Goal: Obtain resource: Obtain resource

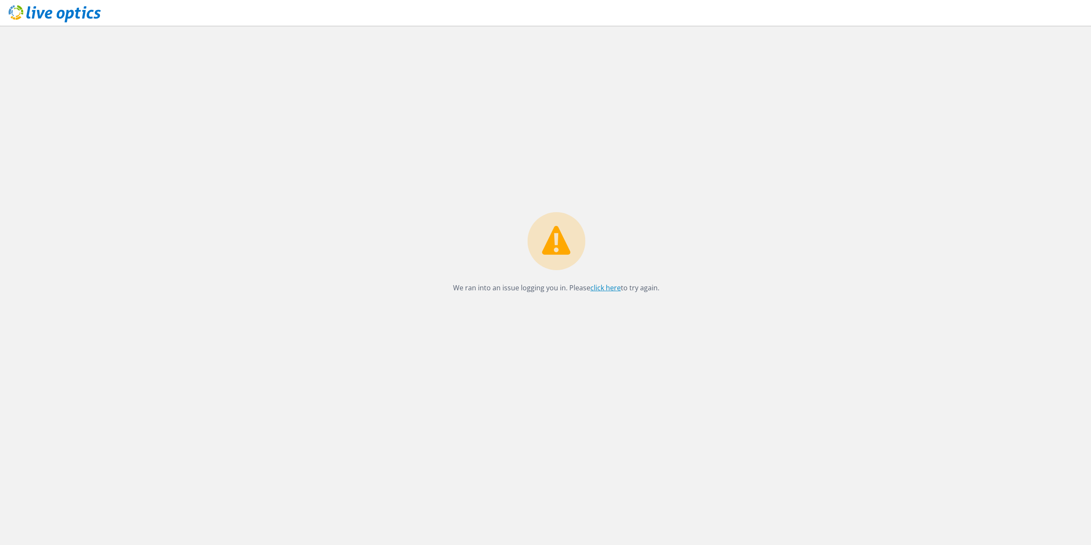
click at [604, 289] on link "click here" at bounding box center [606, 287] width 30 height 9
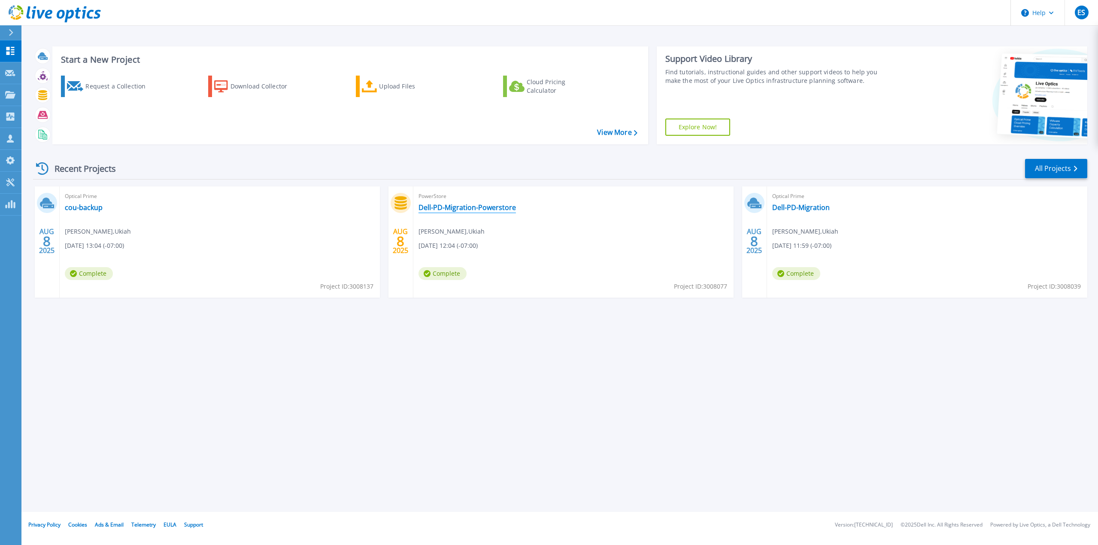
click at [482, 209] on link "Dell-PD-Migration-Powerstore" at bounding box center [466, 207] width 97 height 9
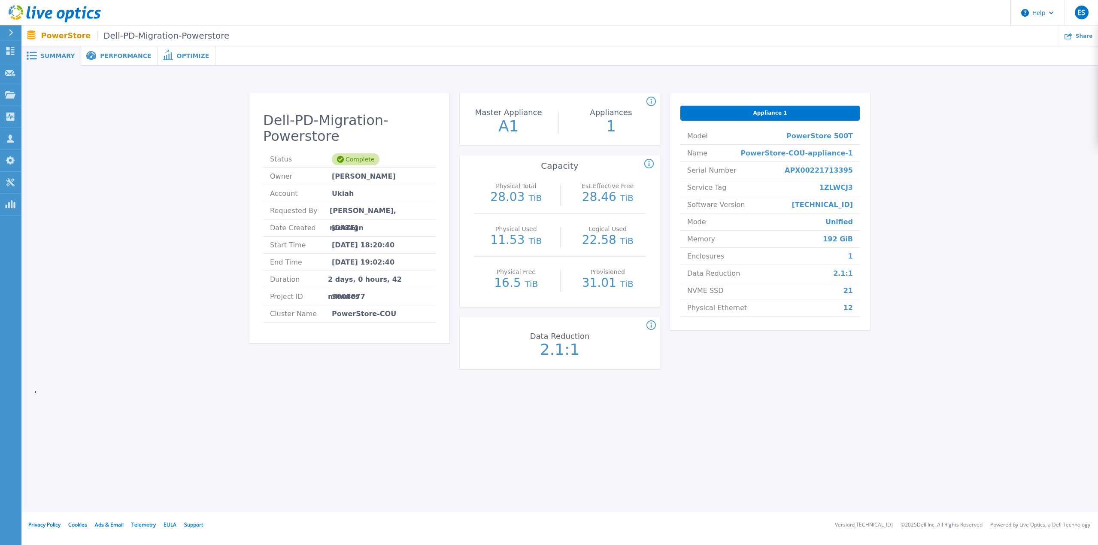
click at [1045, 164] on div "Dell-PD-Migration-Powerstore Status Complete Owner James Brown Account Ukiah Re…" at bounding box center [559, 232] width 1051 height 306
click at [118, 55] on span "Performance" at bounding box center [125, 56] width 51 height 6
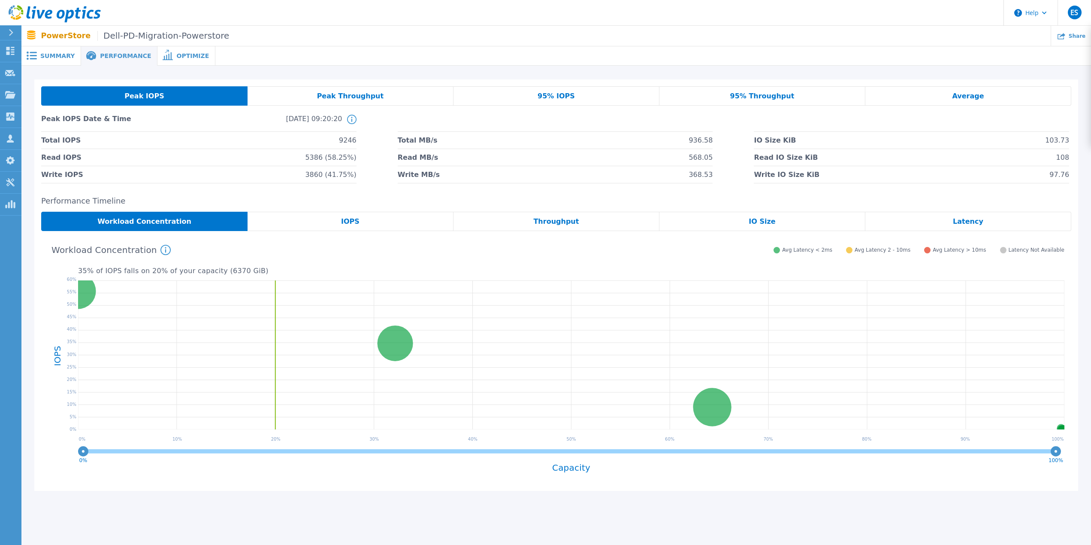
click at [162, 54] on span at bounding box center [167, 56] width 19 height 8
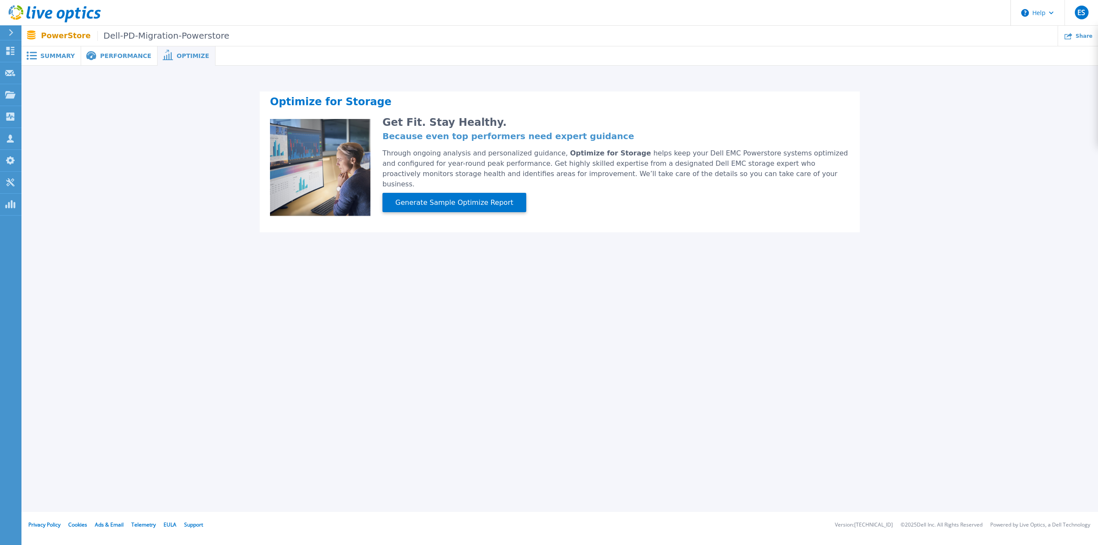
click at [56, 57] on span "Summary" at bounding box center [57, 56] width 34 height 6
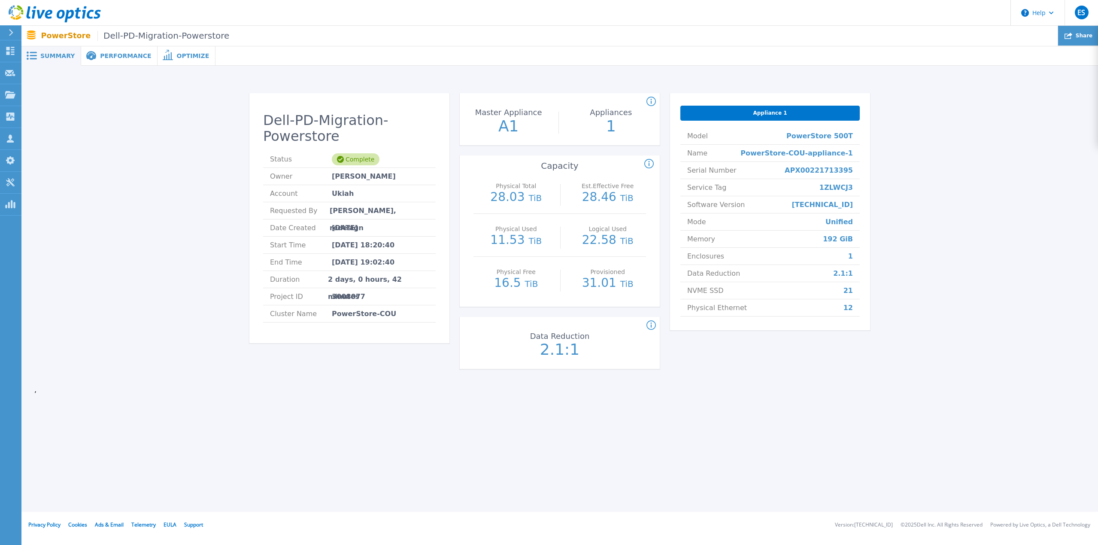
click at [1078, 37] on div "Share" at bounding box center [1078, 36] width 40 height 20
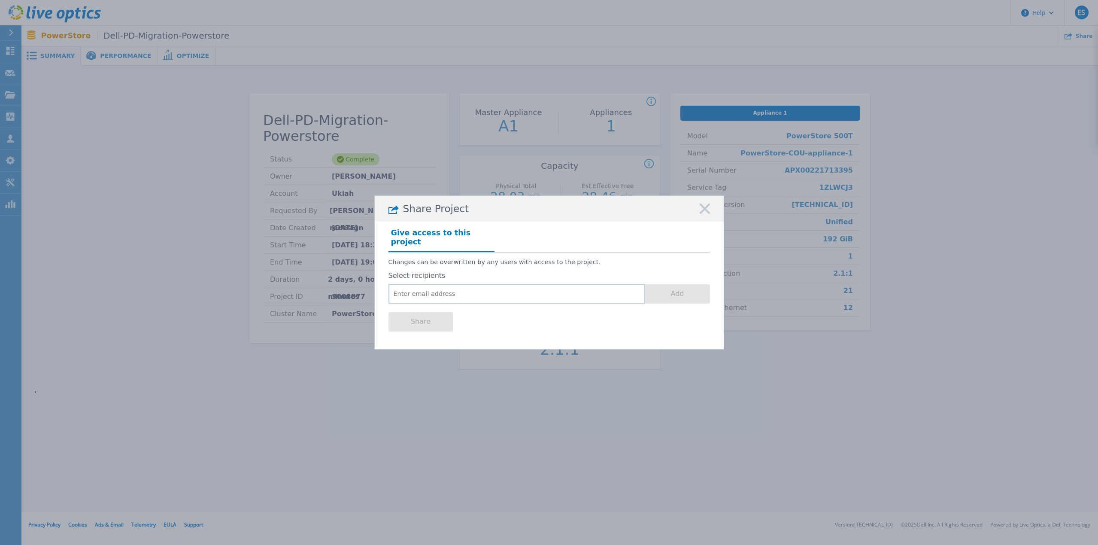
click at [703, 213] on icon at bounding box center [705, 208] width 10 height 10
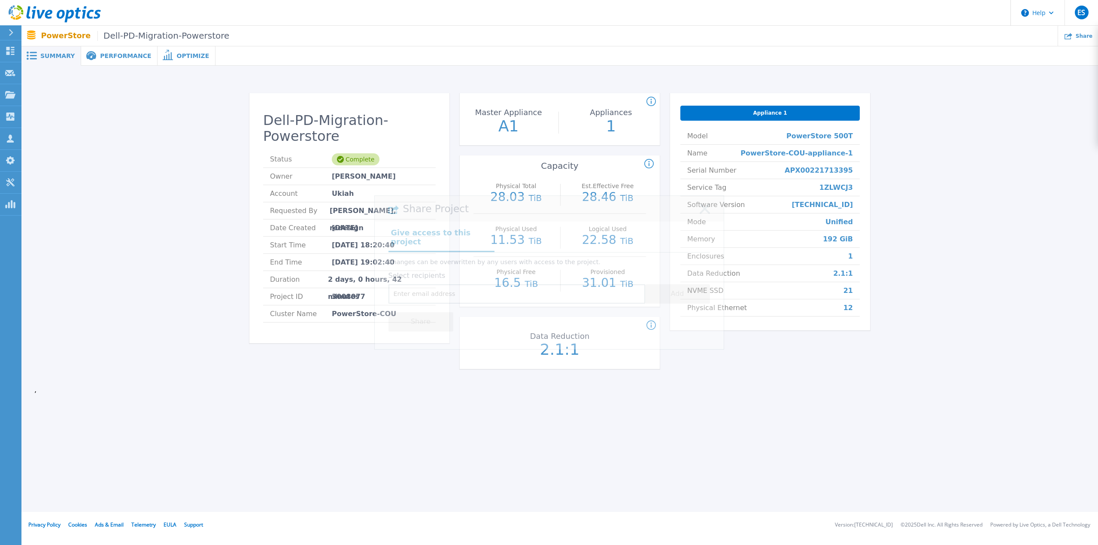
click at [1044, 129] on div "Share Project Give access to this project Changes can be overwritten by any use…" at bounding box center [549, 272] width 1098 height 545
click at [62, 14] on icon at bounding box center [55, 14] width 92 height 18
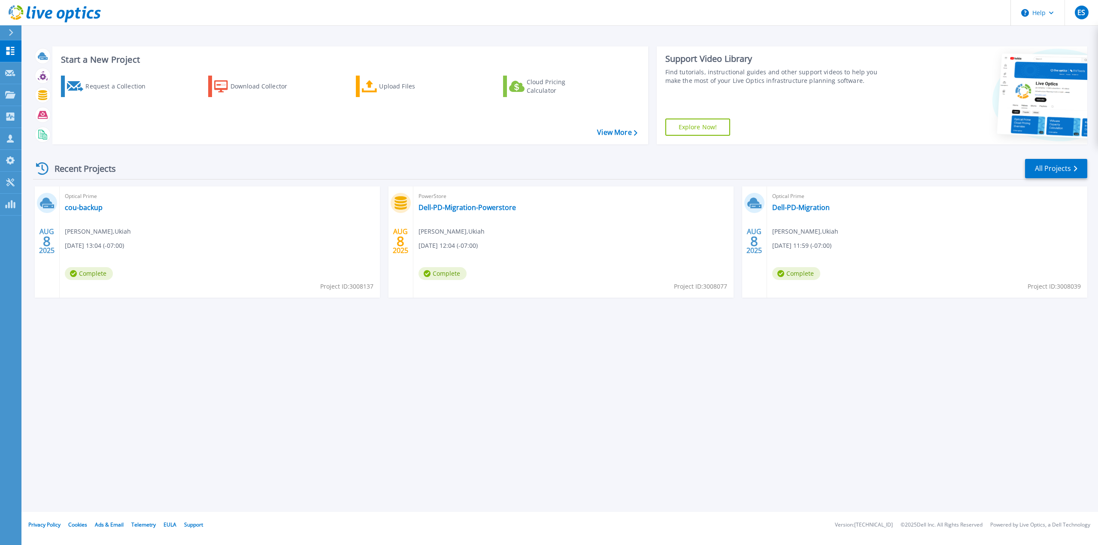
click at [656, 334] on div "Start a New Project Request a Collection Download Collector Upload Files Cloud …" at bounding box center [559, 256] width 1076 height 512
click at [85, 207] on link "cou-backup" at bounding box center [84, 207] width 38 height 9
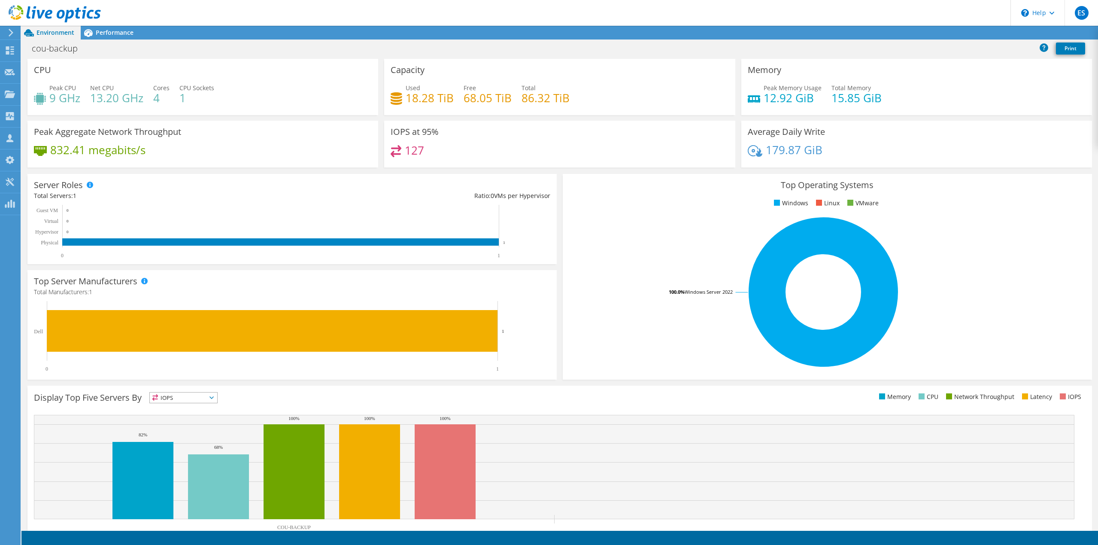
click at [624, 80] on div "Capacity Used 18.28 TiB Free 68.05 TiB Total 86.32 TiB" at bounding box center [559, 87] width 351 height 56
click at [108, 32] on span "Performance" at bounding box center [115, 32] width 38 height 8
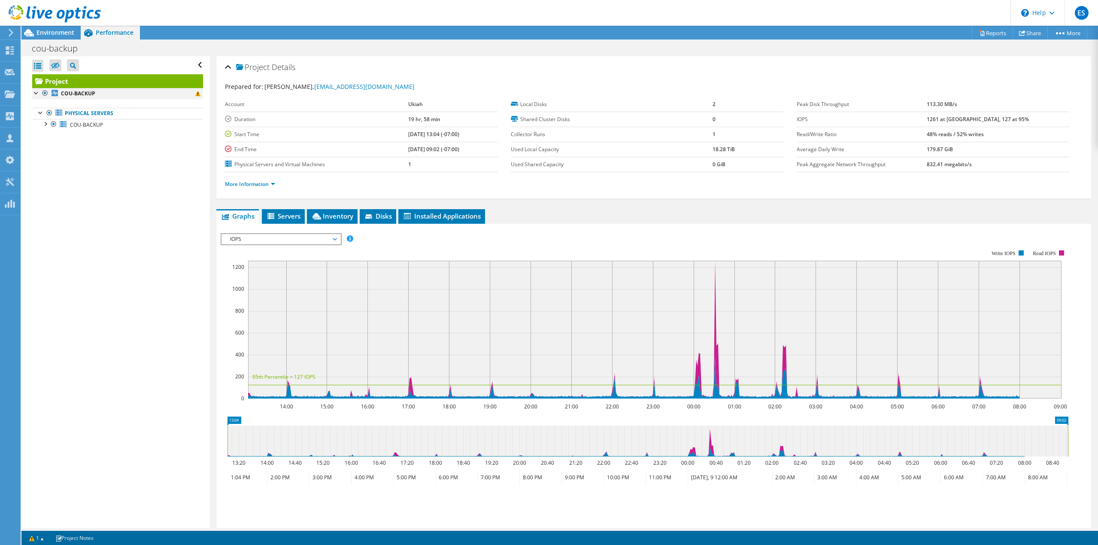
click at [33, 94] on div at bounding box center [36, 92] width 9 height 9
click at [37, 94] on div at bounding box center [36, 92] width 9 height 9
click at [45, 125] on div at bounding box center [45, 123] width 9 height 9
click at [87, 123] on span "COU-BACKUP" at bounding box center [86, 124] width 33 height 7
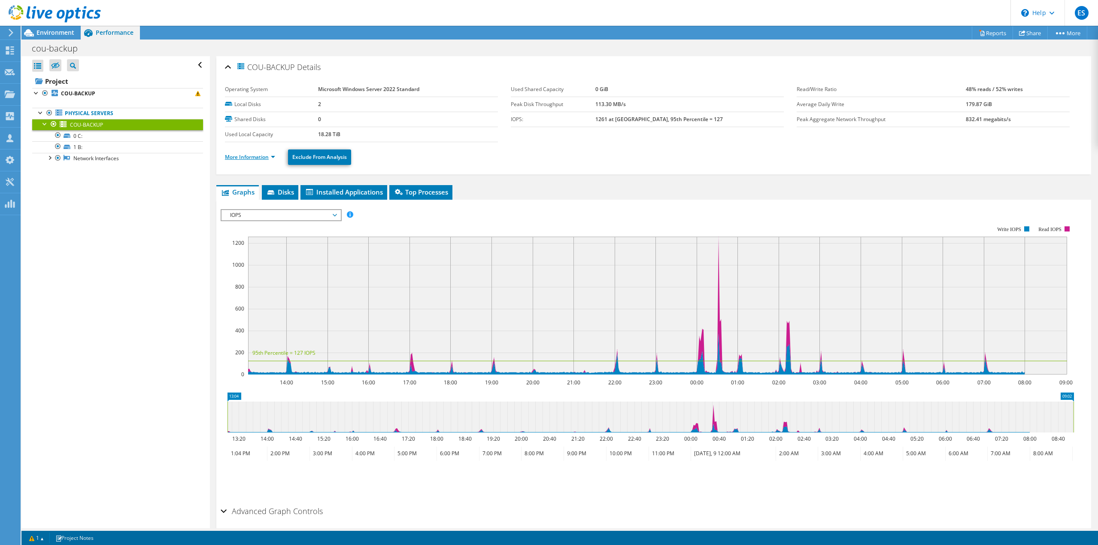
click at [271, 158] on link "More Information" at bounding box center [250, 156] width 50 height 7
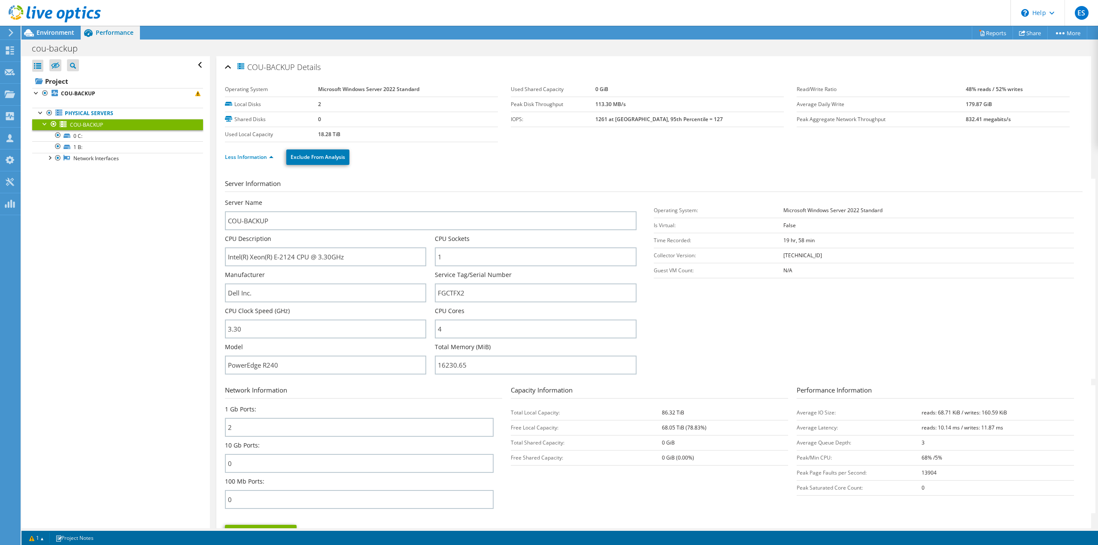
click at [564, 163] on ul "Less Information Exclude From Analysis" at bounding box center [653, 156] width 857 height 18
click at [557, 176] on div "Server Information Server Name COU-BACKUP CPU Description Intel(R) Xeon(R) E-21…" at bounding box center [653, 366] width 857 height 389
click at [78, 93] on b "COU-BACKUP" at bounding box center [78, 93] width 34 height 7
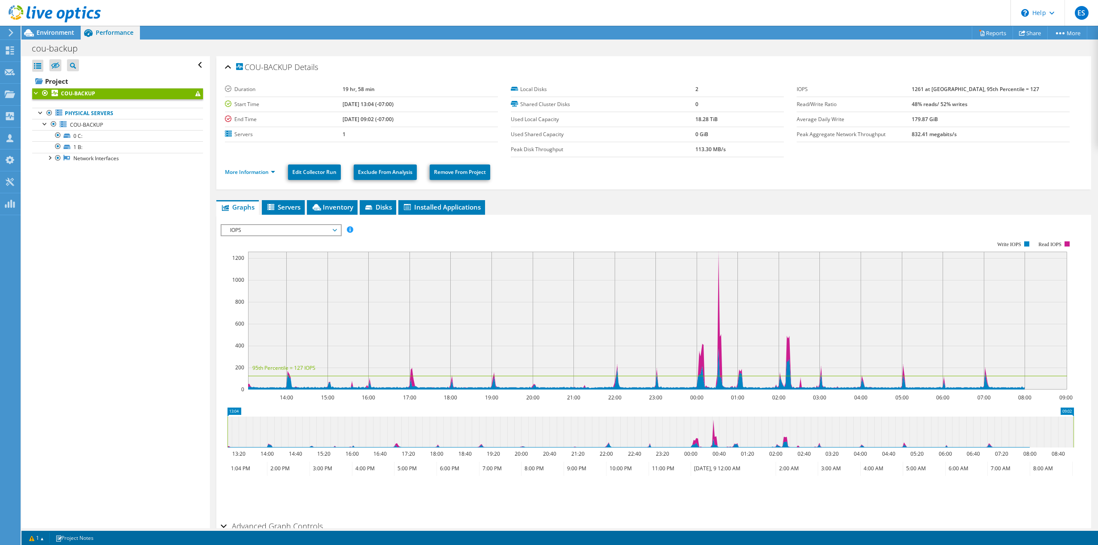
click at [627, 171] on ul "More Information Edit Collector Run Exclude From Analysis Remove From Project" at bounding box center [653, 171] width 857 height 18
click at [384, 208] on span "Disks" at bounding box center [378, 207] width 28 height 9
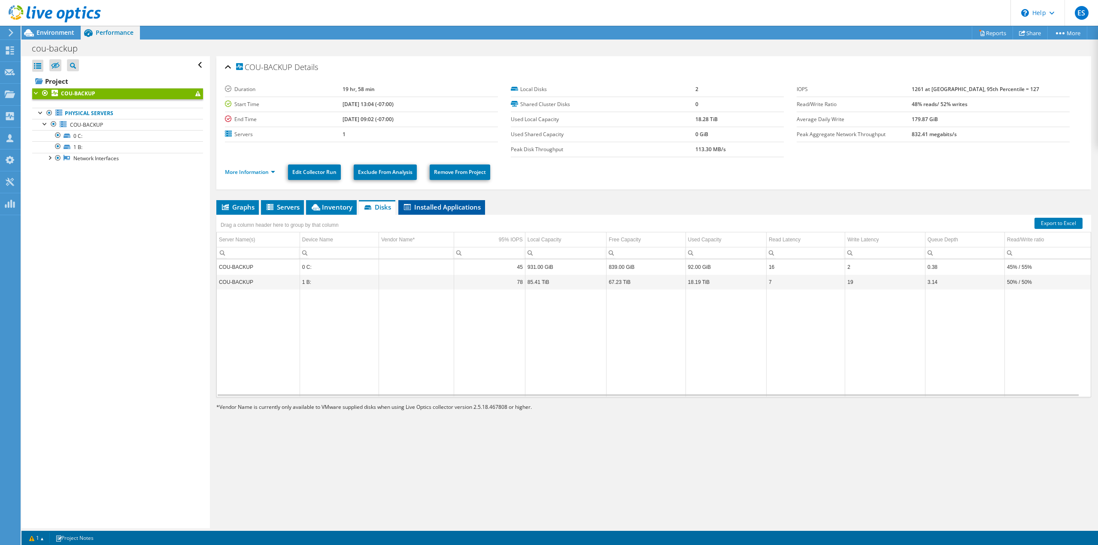
click at [441, 208] on span "Installed Applications" at bounding box center [442, 207] width 78 height 9
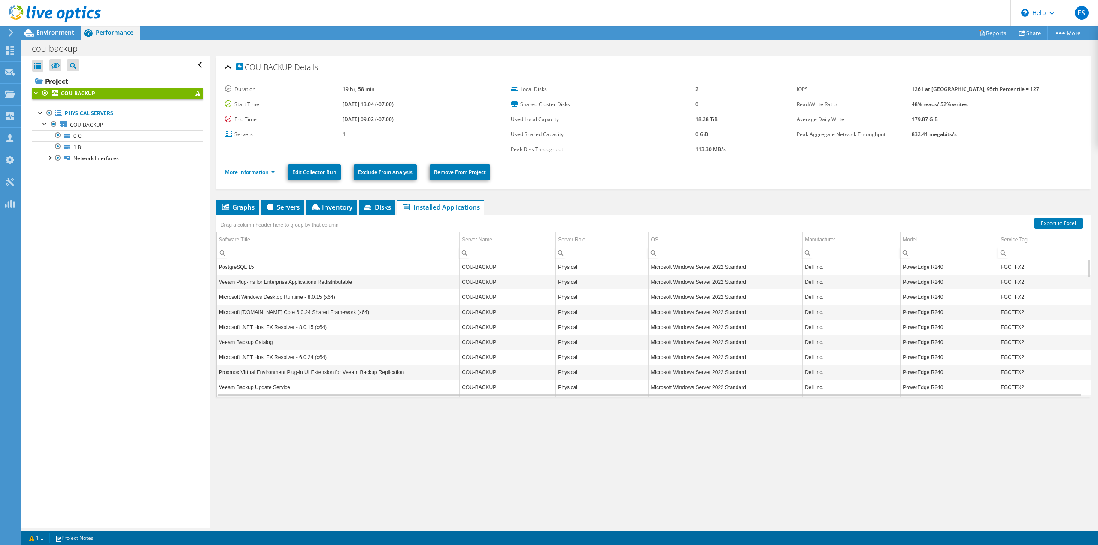
click at [645, 175] on ul "More Information Edit Collector Run Exclude From Analysis Remove From Project" at bounding box center [653, 171] width 857 height 18
click at [670, 178] on ul "More Information Edit Collector Run Exclude From Analysis Remove From Project" at bounding box center [653, 171] width 857 height 18
click at [456, 20] on header "ES Partner Team Member [PERSON_NAME] [EMAIL_ADDRESS][DOMAIN_NAME] redesign My P…" at bounding box center [549, 13] width 1098 height 26
click at [60, 15] on icon at bounding box center [55, 14] width 92 height 18
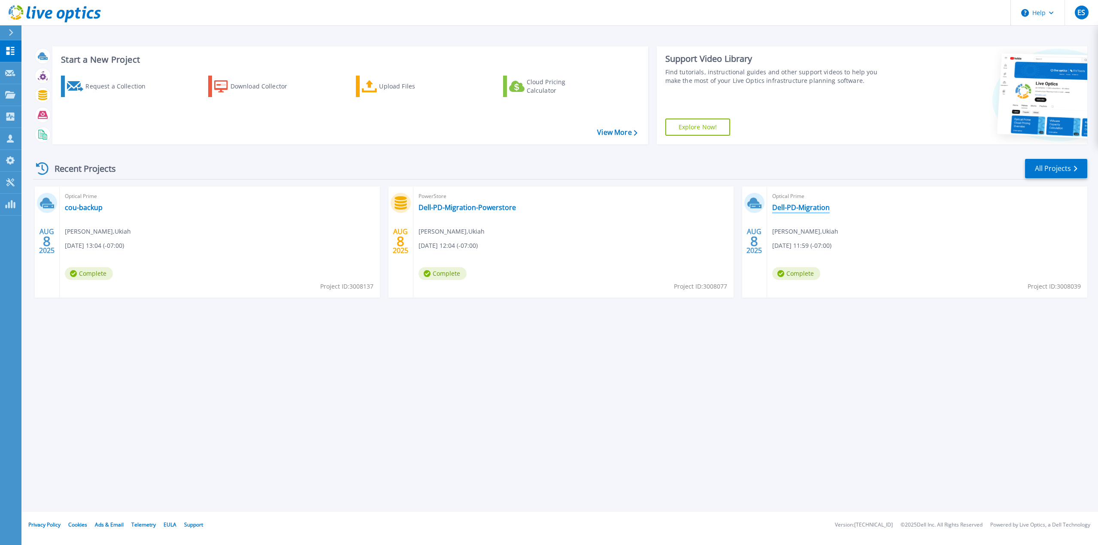
click at [807, 207] on link "Dell-PD-Migration" at bounding box center [801, 207] width 58 height 9
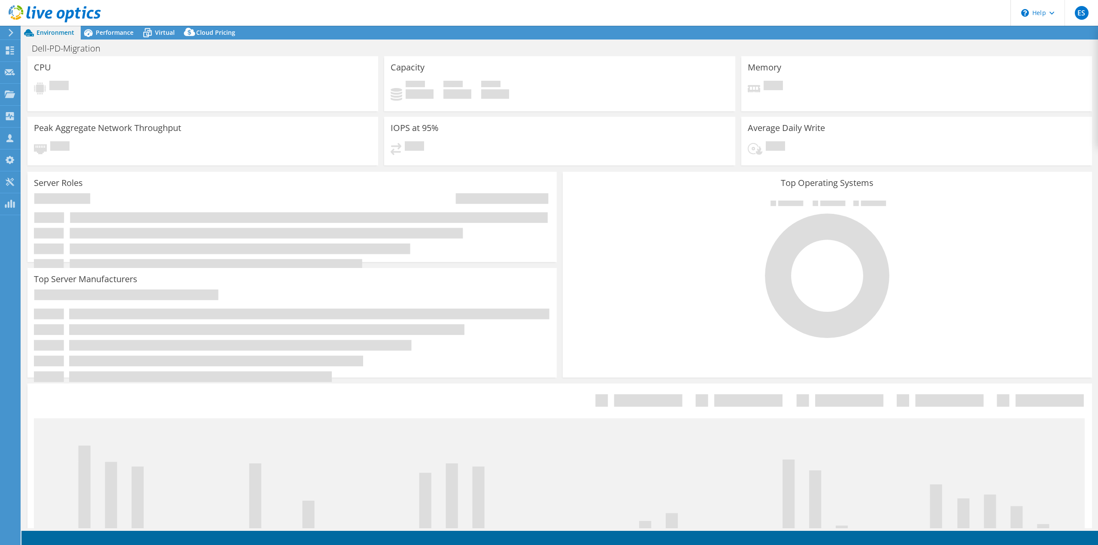
select select "USD"
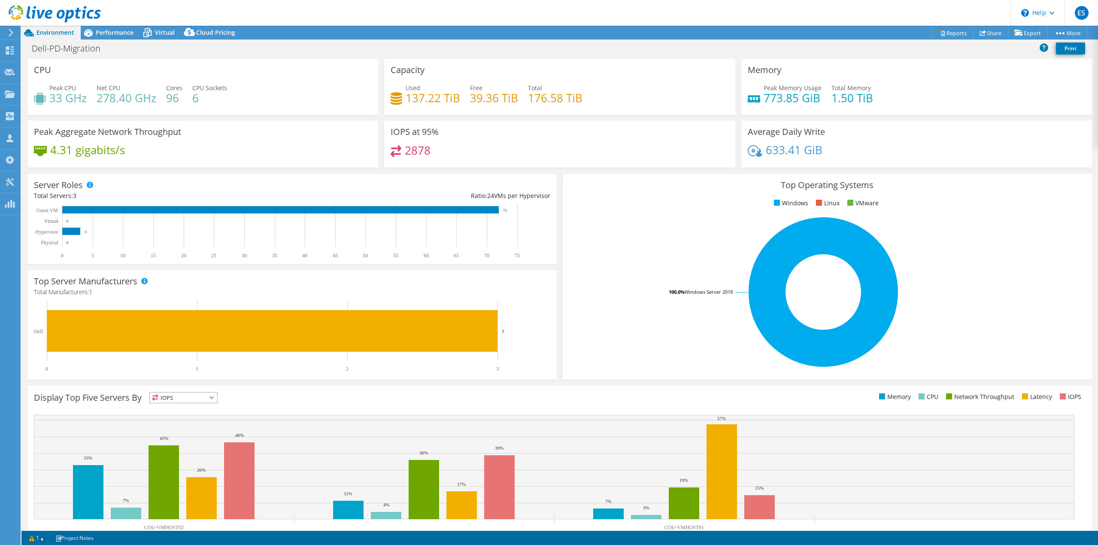
click at [863, 54] on div "Dell-PD-Migration Print" at bounding box center [559, 48] width 1076 height 16
click at [946, 34] on link "Reports" at bounding box center [952, 32] width 41 height 13
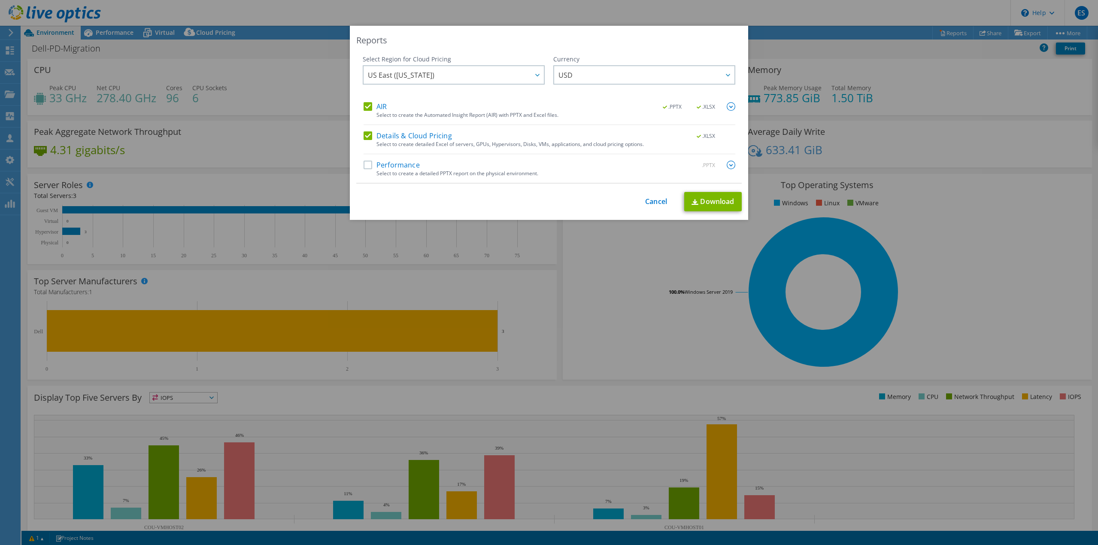
click at [364, 104] on label "AIR" at bounding box center [375, 106] width 23 height 9
click at [0, 0] on input "AIR" at bounding box center [0, 0] width 0 height 0
click at [708, 203] on link "Download" at bounding box center [713, 201] width 58 height 19
click at [619, 39] on div "Reports" at bounding box center [548, 40] width 385 height 12
click at [651, 202] on link "Cancel" at bounding box center [656, 201] width 22 height 8
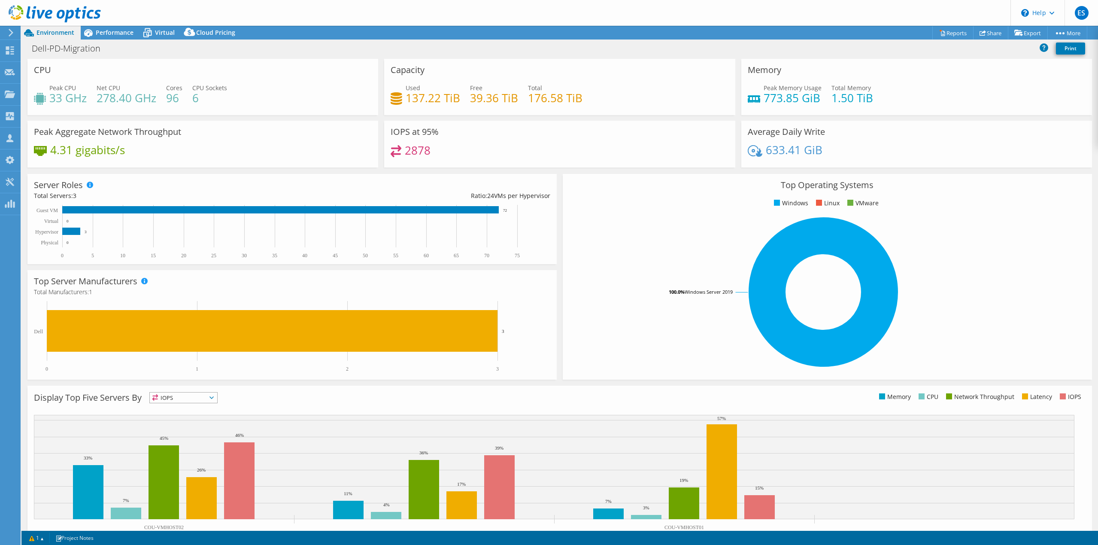
click at [645, 50] on div "This project has been archived. No changes can be made, and graphs and summary …" at bounding box center [559, 285] width 1076 height 519
click at [52, 15] on icon at bounding box center [55, 14] width 92 height 18
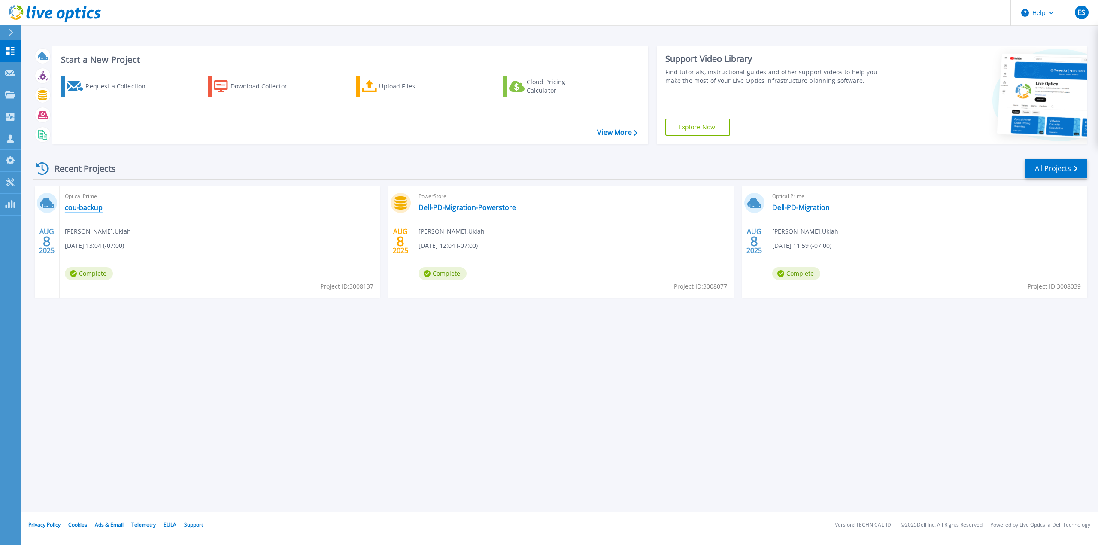
click at [82, 206] on link "cou-backup" at bounding box center [84, 207] width 38 height 9
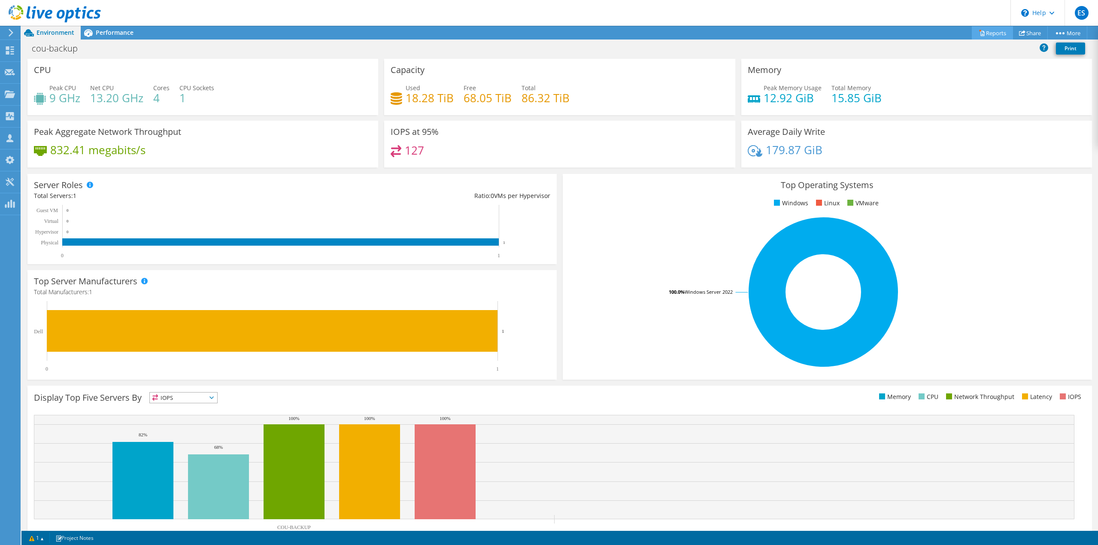
click at [993, 33] on link "Reports" at bounding box center [992, 32] width 41 height 13
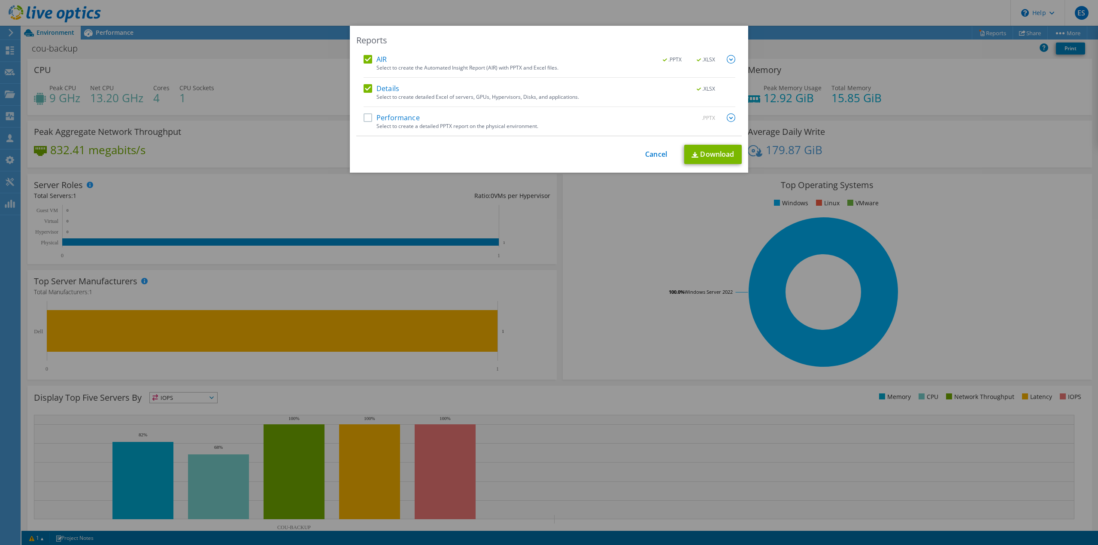
click at [366, 57] on label "AIR" at bounding box center [375, 59] width 23 height 9
click at [0, 0] on input "AIR" at bounding box center [0, 0] width 0 height 0
click at [710, 157] on link "Download" at bounding box center [713, 154] width 58 height 19
click at [594, 37] on div "Reports" at bounding box center [548, 40] width 385 height 12
click at [651, 153] on link "Cancel" at bounding box center [656, 154] width 22 height 8
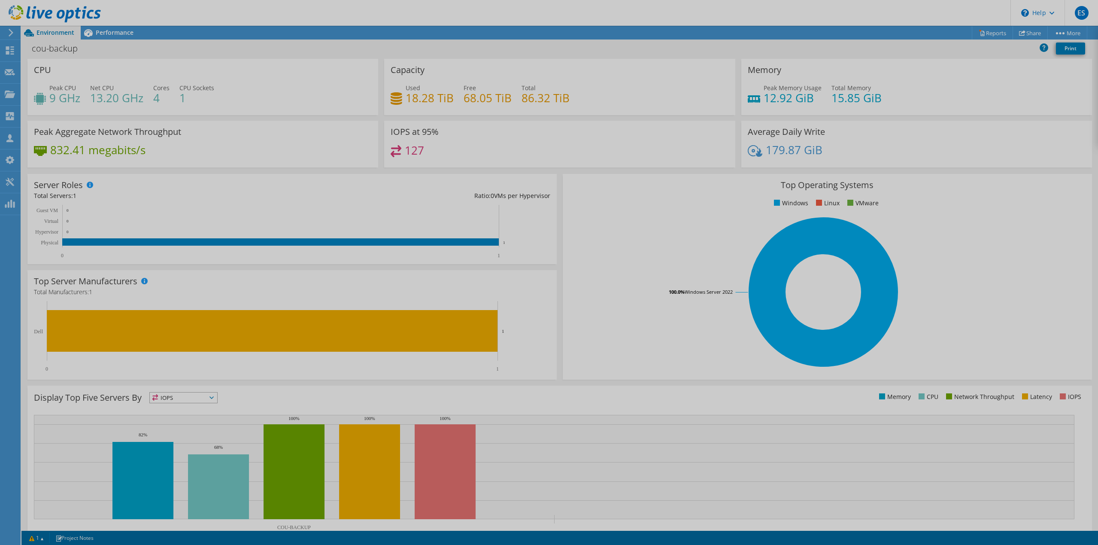
click at [602, 189] on div at bounding box center [549, 272] width 1098 height 545
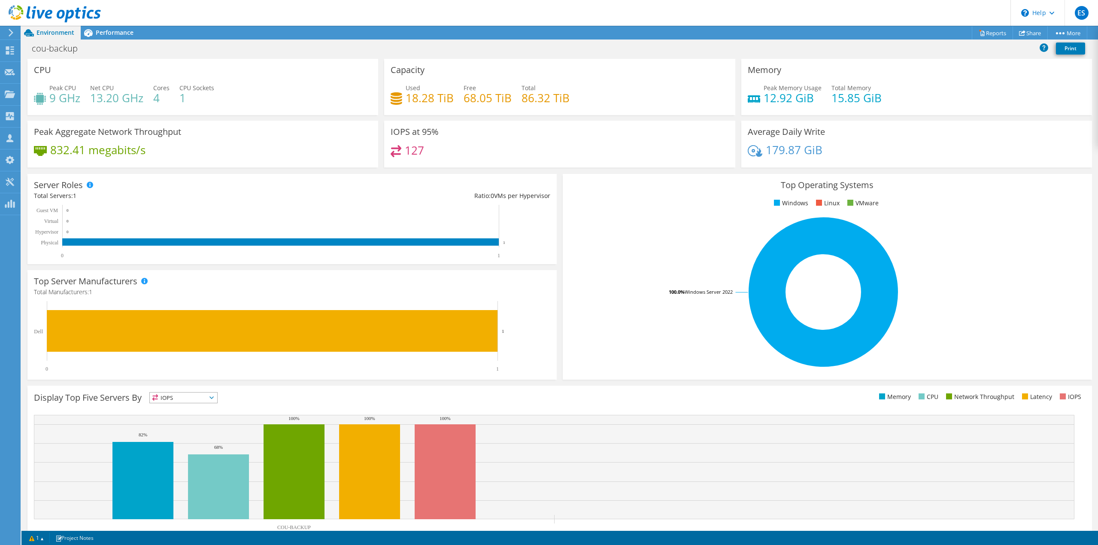
click at [609, 118] on div "Capacity Used 18.28 TiB Free 68.05 TiB Total 86.32 TiB" at bounding box center [559, 90] width 357 height 62
click at [577, 8] on header "ES Partner Team Member Eric Shouse eshouse@redesign-group.com redesign My Profi…" at bounding box center [549, 13] width 1098 height 26
click at [790, 47] on div "cou-backup Print" at bounding box center [559, 48] width 1076 height 16
click at [663, 84] on div "Used 18.28 TiB Free 68.05 TiB Total 86.32 TiB" at bounding box center [560, 97] width 338 height 28
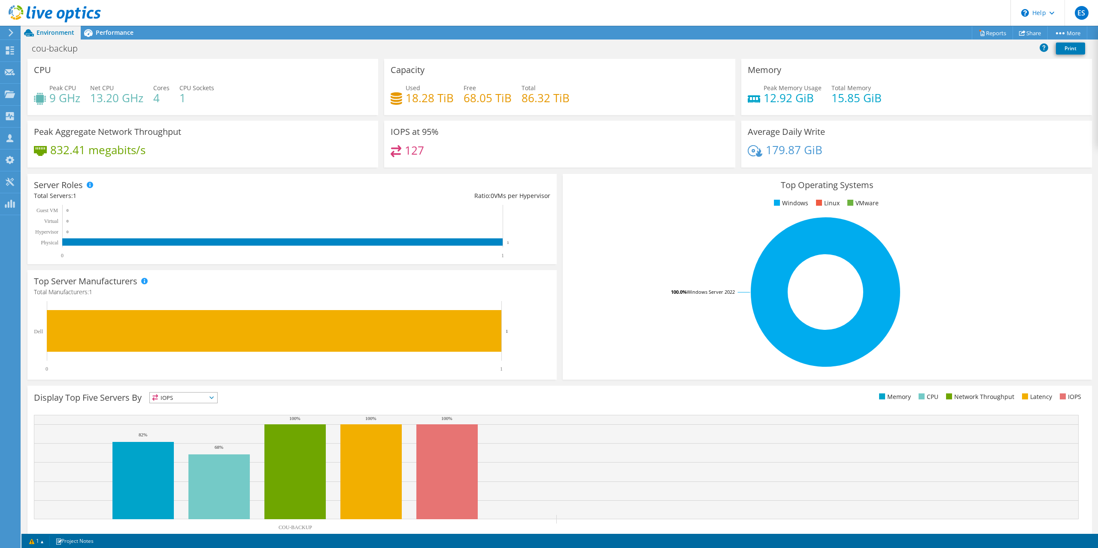
click at [619, 39] on div "Project Actions Project Actions Reports Share More Print" at bounding box center [559, 287] width 1076 height 522
click at [606, 53] on div "cou-backup Print" at bounding box center [559, 48] width 1076 height 16
click at [636, 75] on div "Capacity Used 18.28 TiB Free 68.05 TiB Total 86.32 TiB" at bounding box center [559, 87] width 351 height 56
click at [21, 17] on icon at bounding box center [55, 14] width 92 height 18
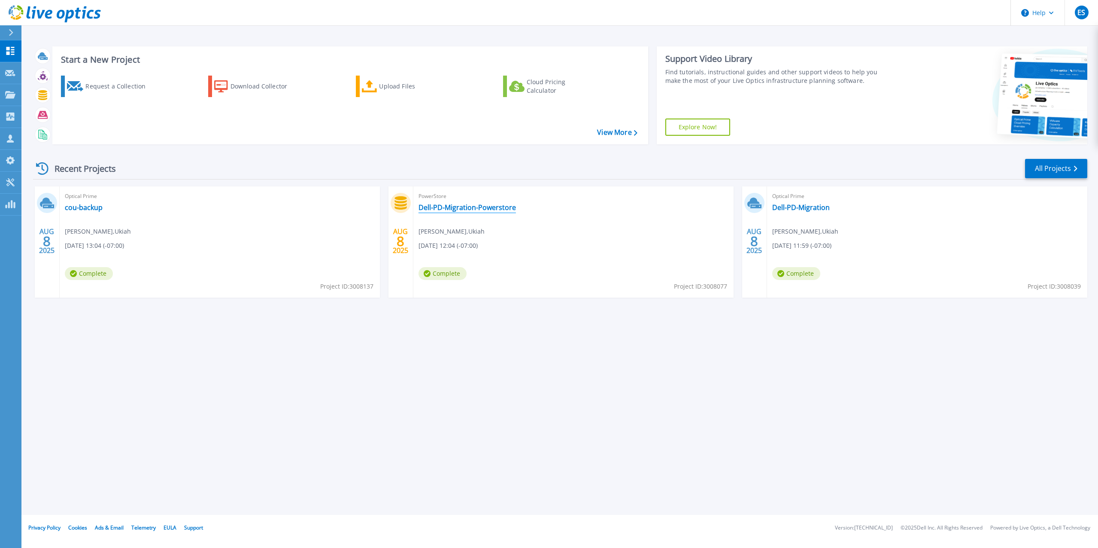
click at [479, 207] on link "Dell-PD-Migration-Powerstore" at bounding box center [466, 207] width 97 height 9
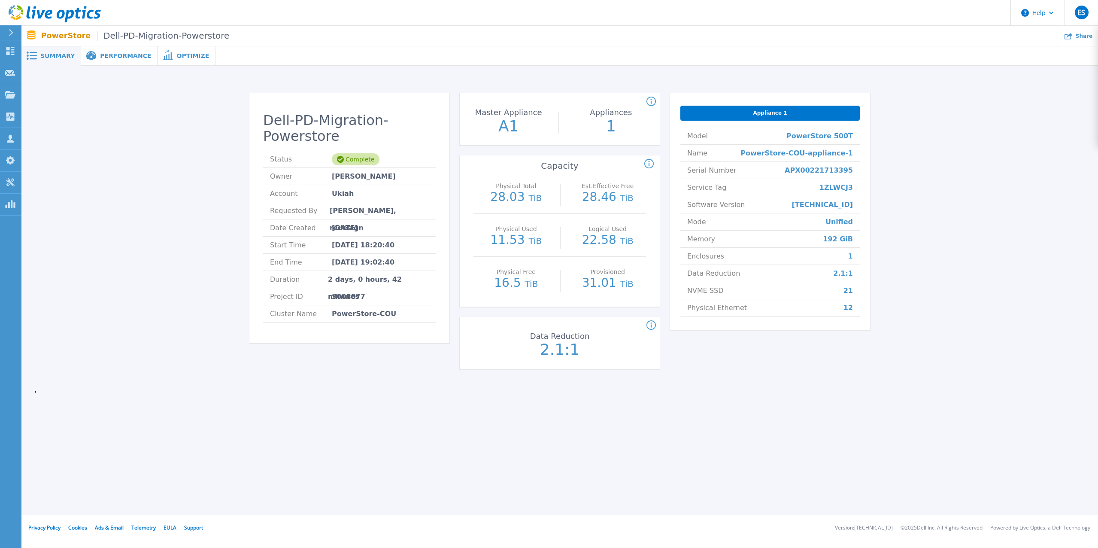
click at [942, 162] on div "Physical Total : (Often referred to as Raw Total in other Live Optics asset typ…" at bounding box center [805, 164] width 323 height 10
click at [958, 158] on div "Dell-PD-Migration-Powerstore Status Complete Owner [PERSON_NAME] Account Ukiah …" at bounding box center [559, 232] width 1051 height 306
click at [728, 433] on div "Summary Performance Optimize Dell-PD-Migration-Powerstore Status Complete Owner…" at bounding box center [559, 257] width 1076 height 515
click at [557, 451] on div "Summary Performance Optimize Dell-PD-Migration-Powerstore Status Complete Owner…" at bounding box center [559, 257] width 1076 height 515
click at [1052, 151] on div "Dell-PD-Migration-Powerstore Status Complete Owner [PERSON_NAME] Account Ukiah …" at bounding box center [559, 232] width 1051 height 306
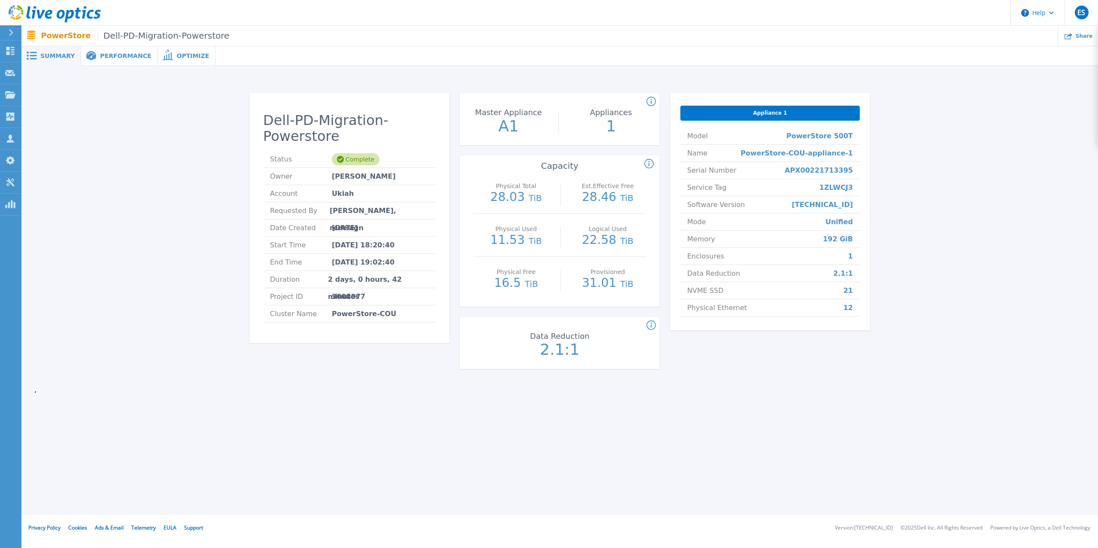
click at [53, 12] on icon at bounding box center [55, 14] width 92 height 18
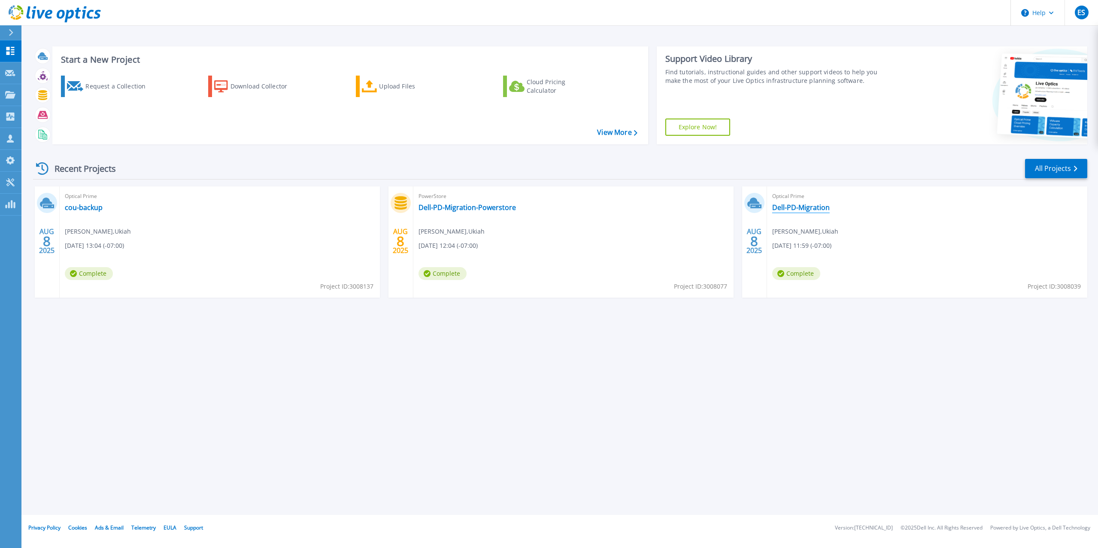
click at [803, 209] on link "Dell-PD-Migration" at bounding box center [801, 207] width 58 height 9
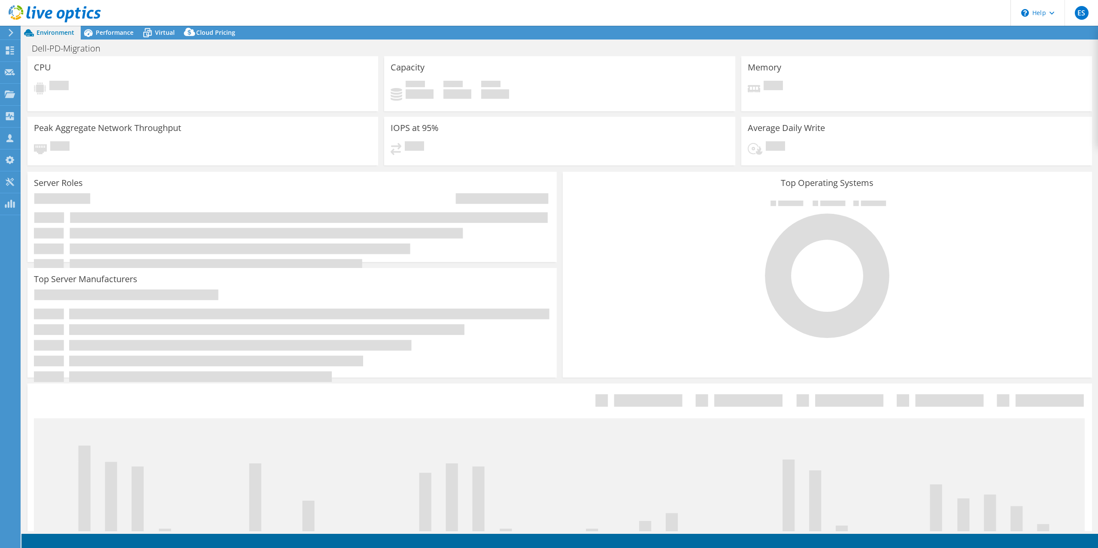
select select "USD"
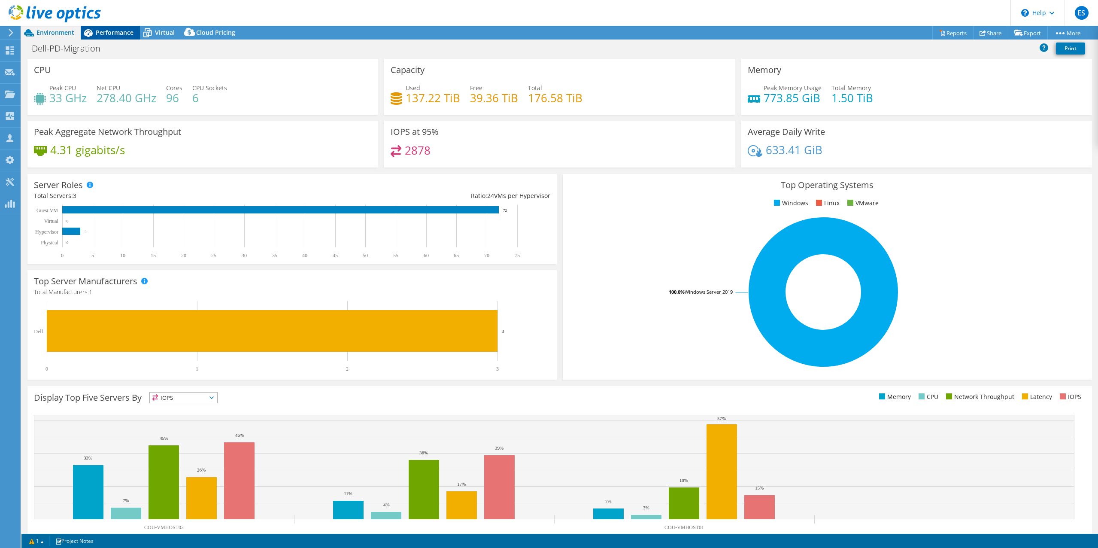
click at [111, 27] on div "Performance" at bounding box center [110, 33] width 59 height 14
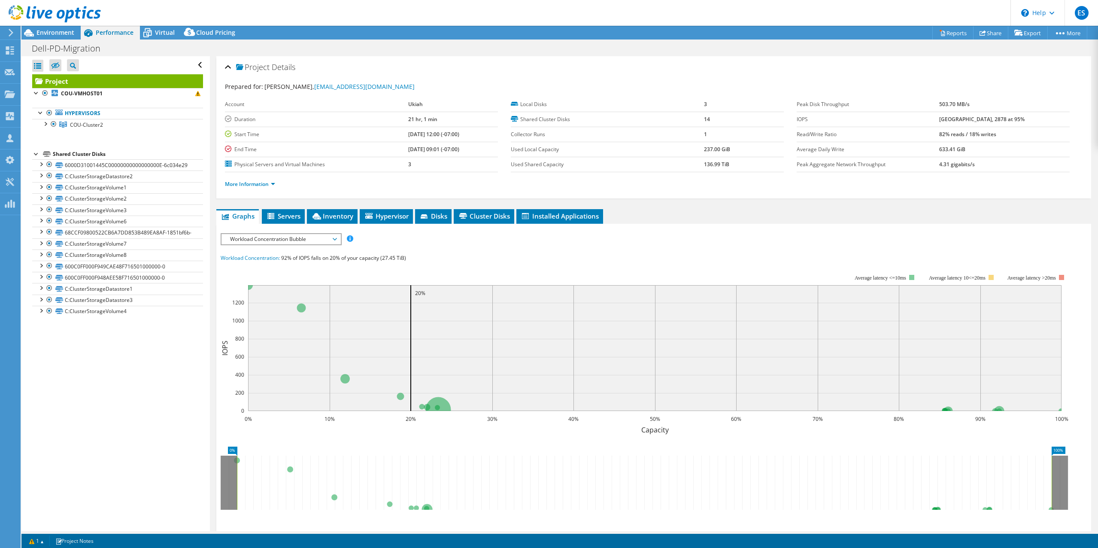
click at [598, 70] on div "Project Details" at bounding box center [653, 67] width 857 height 18
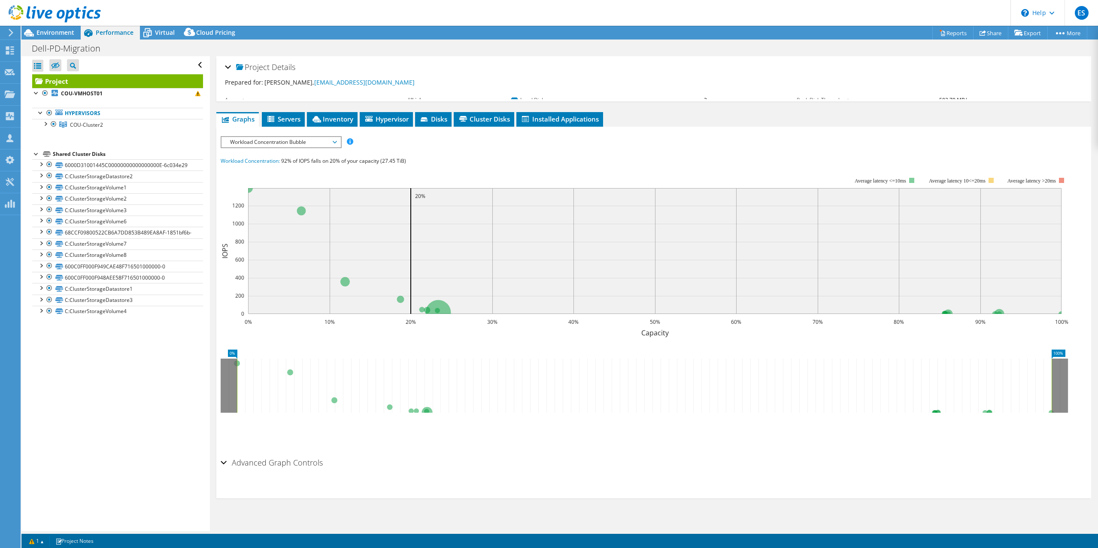
click at [598, 70] on div "Project Details" at bounding box center [653, 67] width 857 height 18
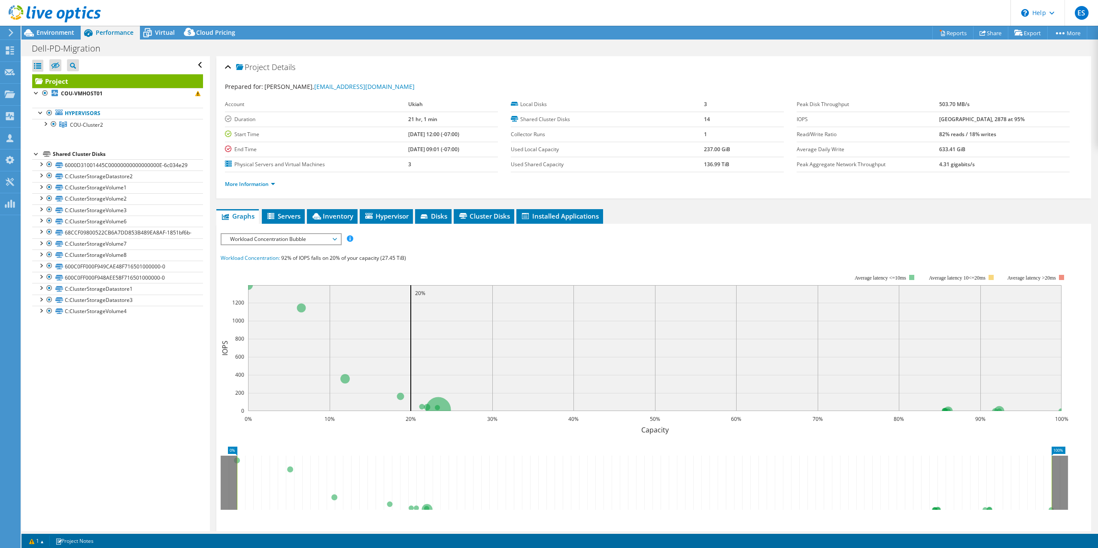
click at [731, 51] on div "Dell-PD-Migration Print" at bounding box center [559, 48] width 1076 height 16
click at [585, 20] on header "ES Partner Team Member [PERSON_NAME] [EMAIL_ADDRESS][DOMAIN_NAME] redesign My P…" at bounding box center [549, 13] width 1098 height 26
click at [43, 125] on div at bounding box center [45, 123] width 9 height 9
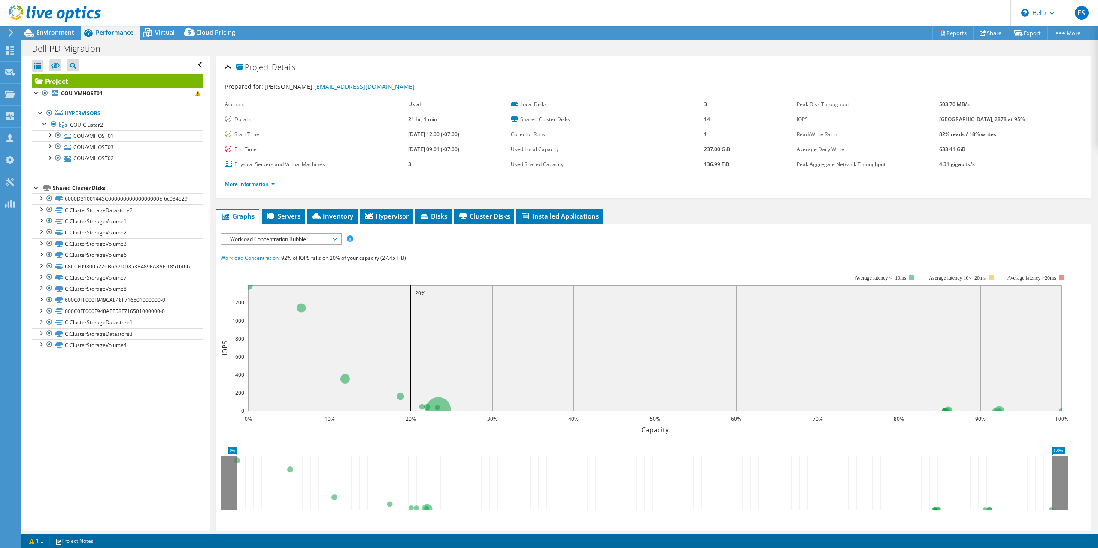
click at [703, 17] on header "ES Partner Team Member [PERSON_NAME] [EMAIL_ADDRESS][DOMAIN_NAME] redesign My P…" at bounding box center [549, 13] width 1098 height 26
